Goal: Find specific page/section: Find specific page/section

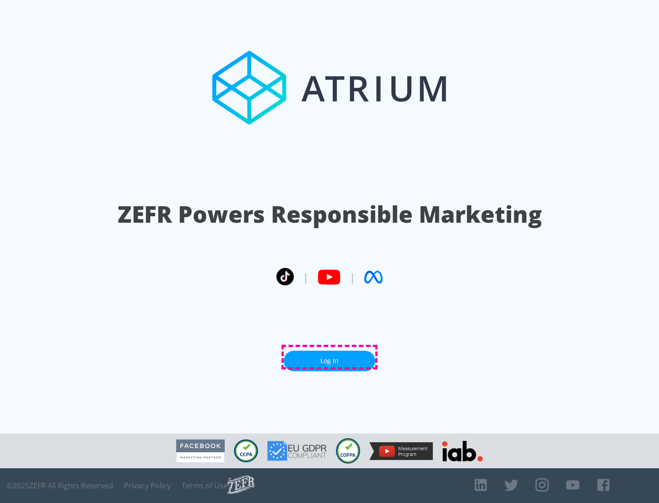
click at [329, 357] on link "Log In" at bounding box center [330, 361] width 92 height 21
